Goal: Navigation & Orientation: Find specific page/section

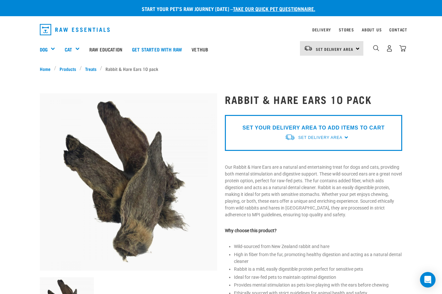
click at [87, 71] on link "Treats" at bounding box center [91, 68] width 18 height 7
click at [90, 68] on link "Treats" at bounding box center [91, 68] width 18 height 7
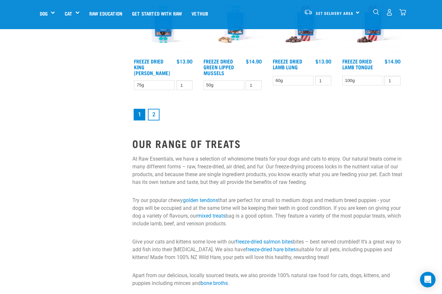
scroll to position [845, 0]
click at [155, 116] on link "2" at bounding box center [154, 115] width 12 height 12
